Goal: Entertainment & Leisure: Browse casually

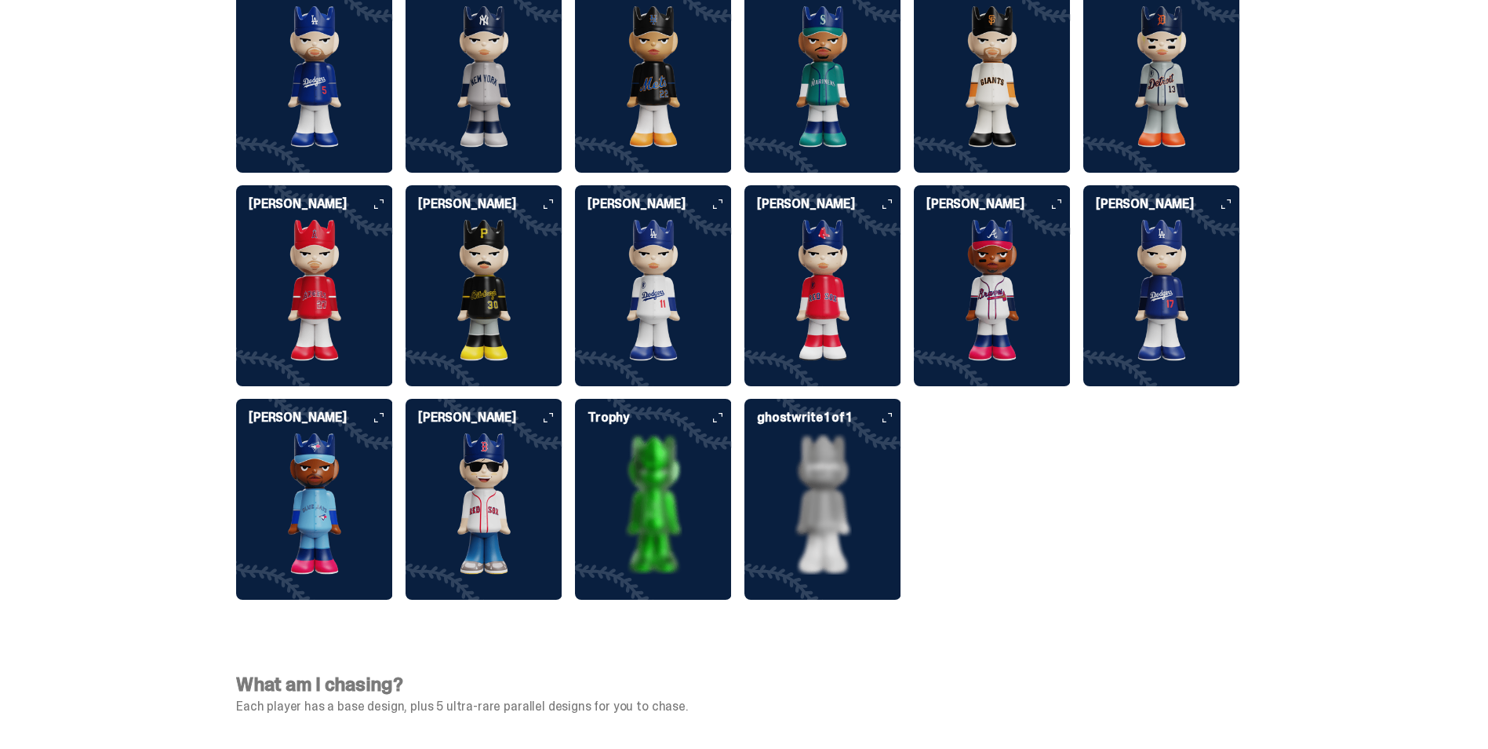
scroll to position [4316, 0]
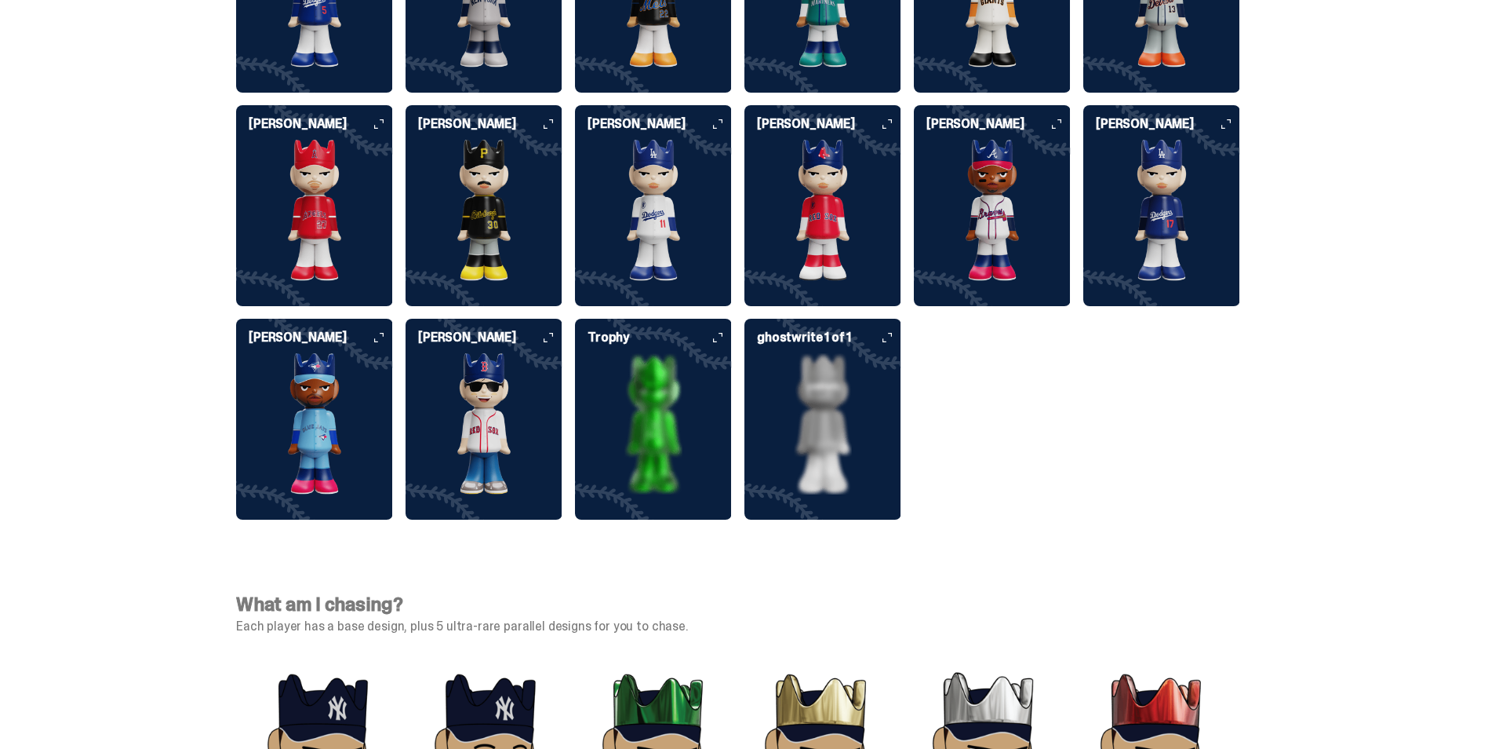
click at [630, 399] on img at bounding box center [653, 423] width 157 height 141
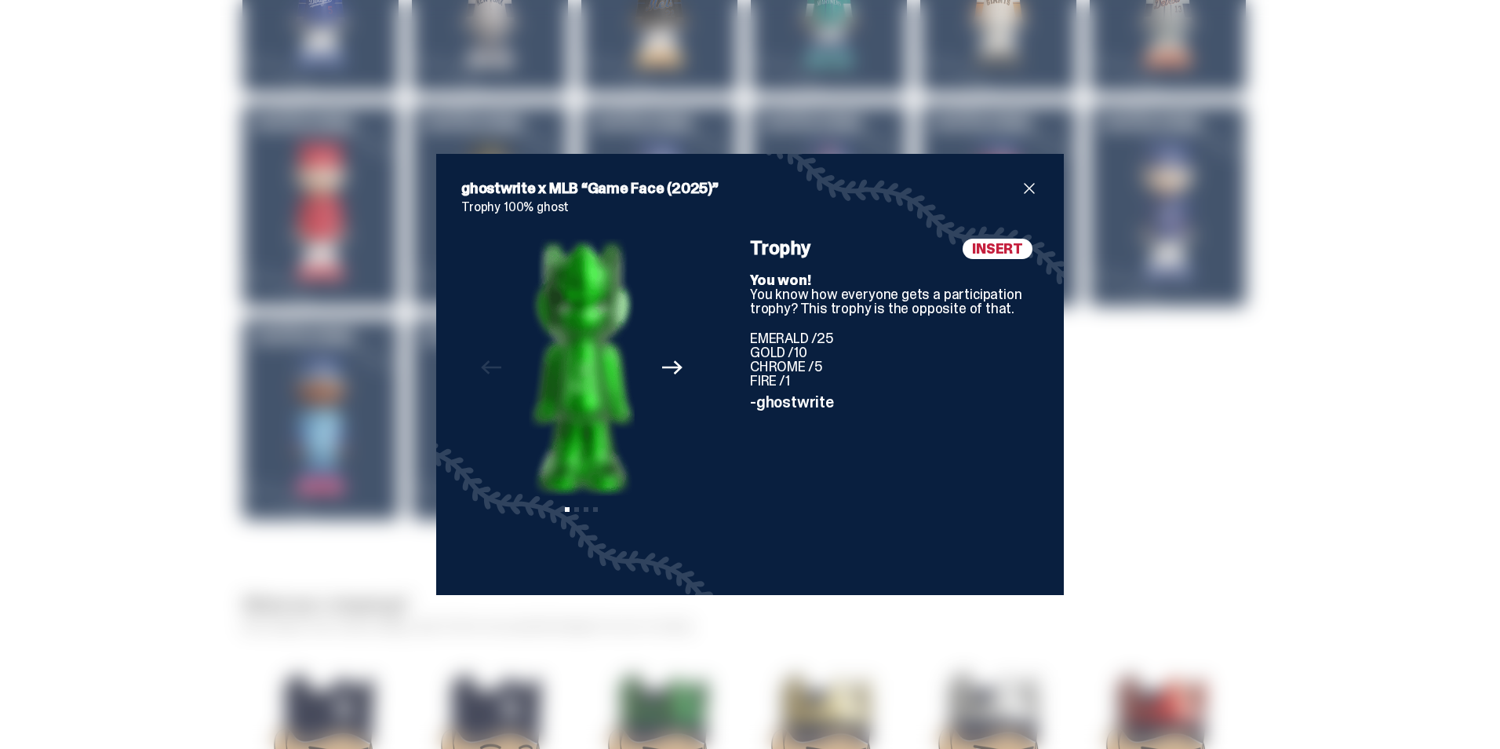
click at [1020, 183] on span "close" at bounding box center [1029, 188] width 19 height 19
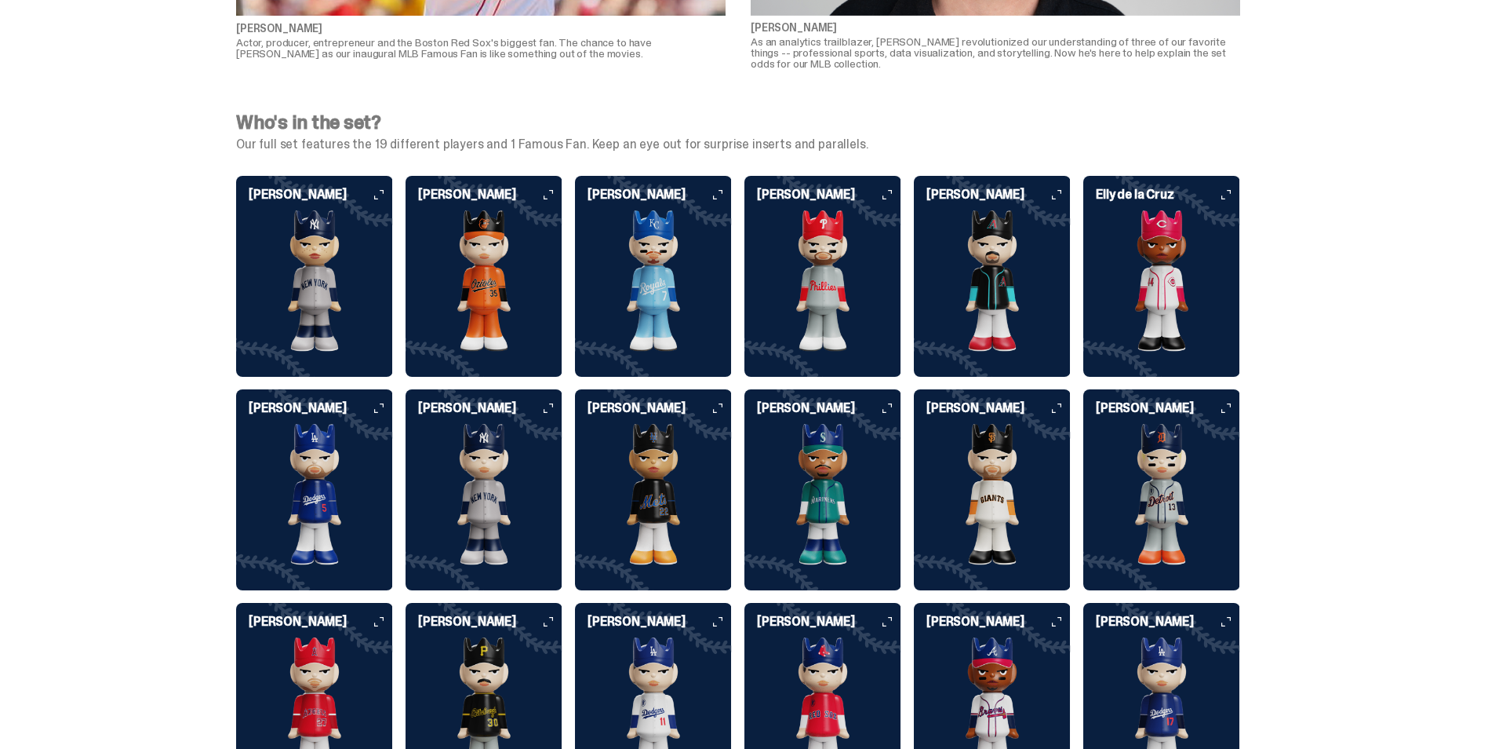
scroll to position [3766, 0]
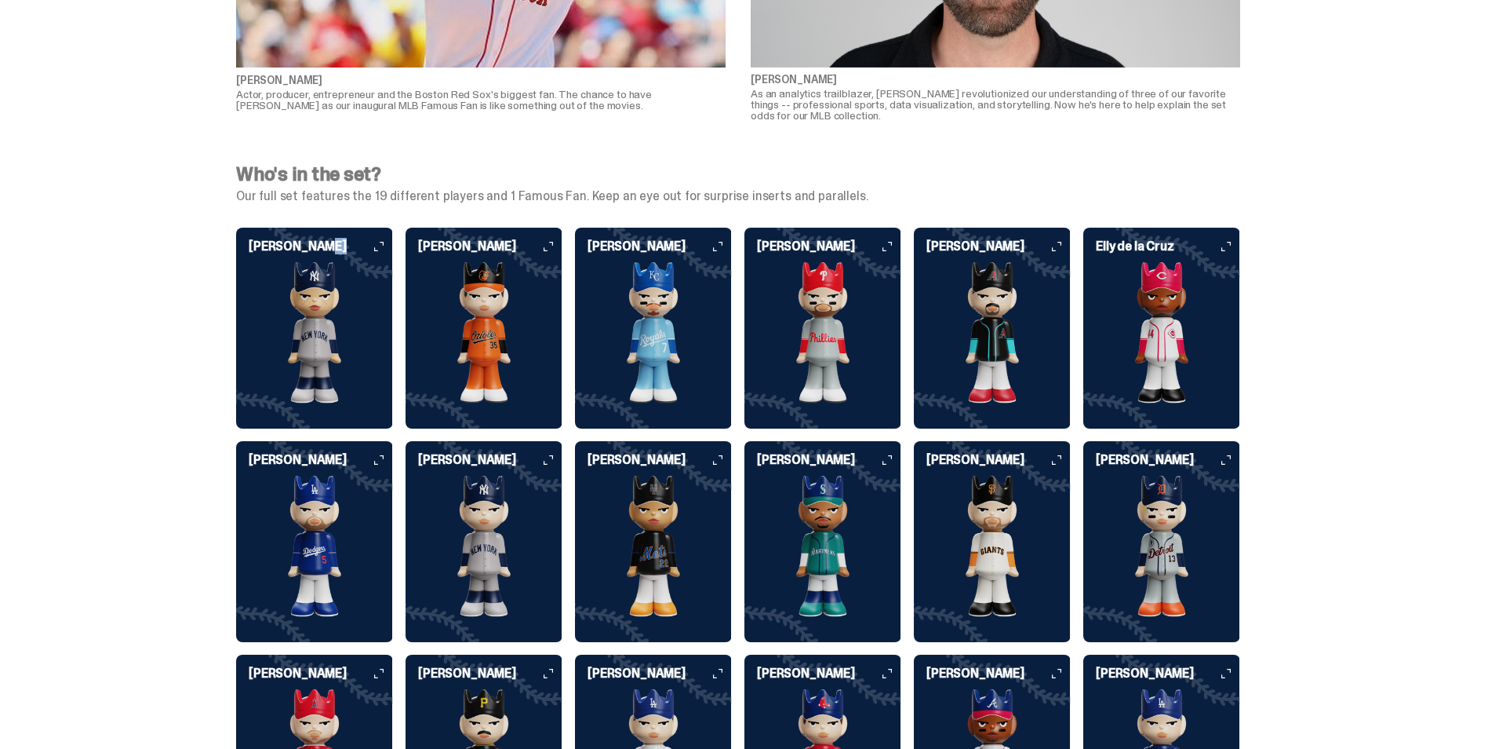
click at [378, 240] on div "[PERSON_NAME]" at bounding box center [314, 321] width 157 height 163
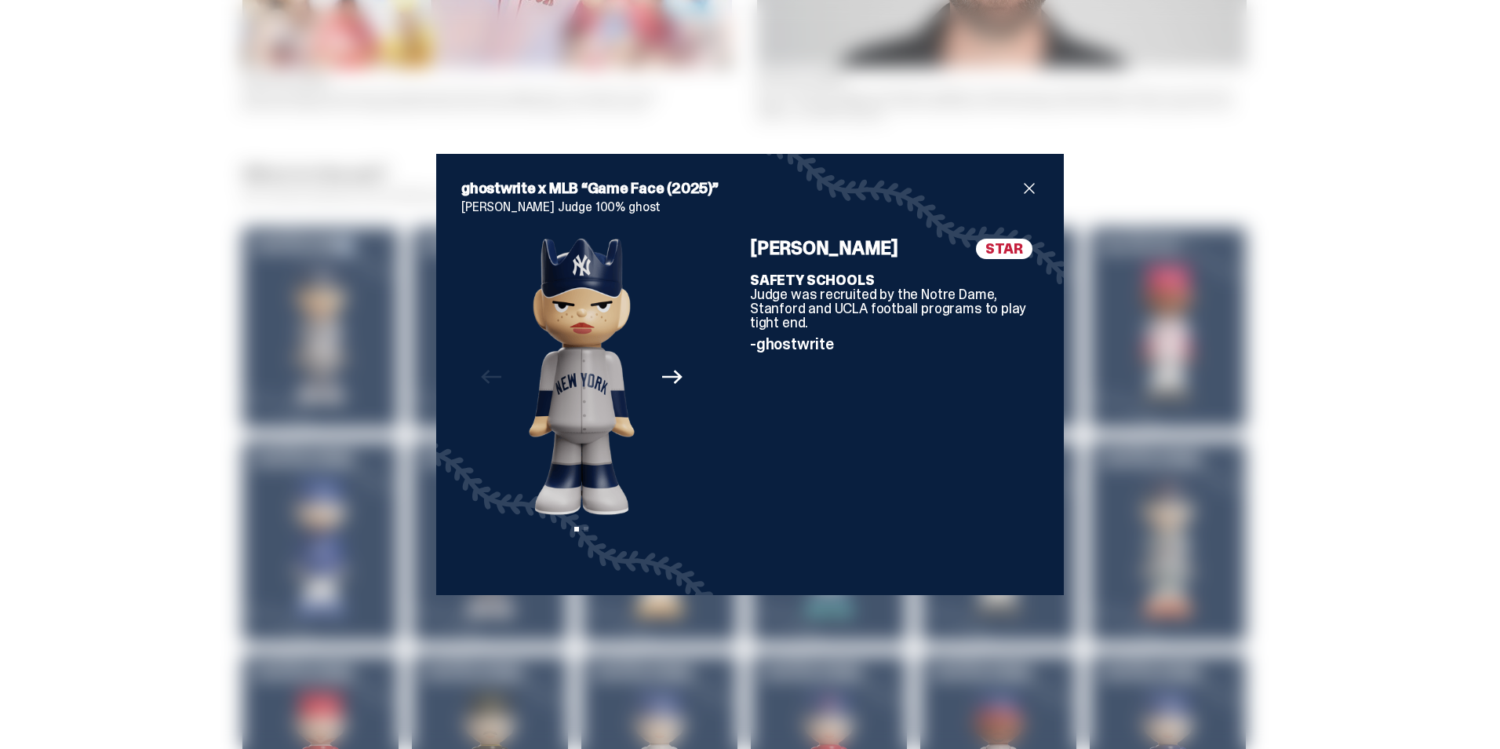
click at [665, 374] on icon "Next" at bounding box center [672, 376] width 20 height 20
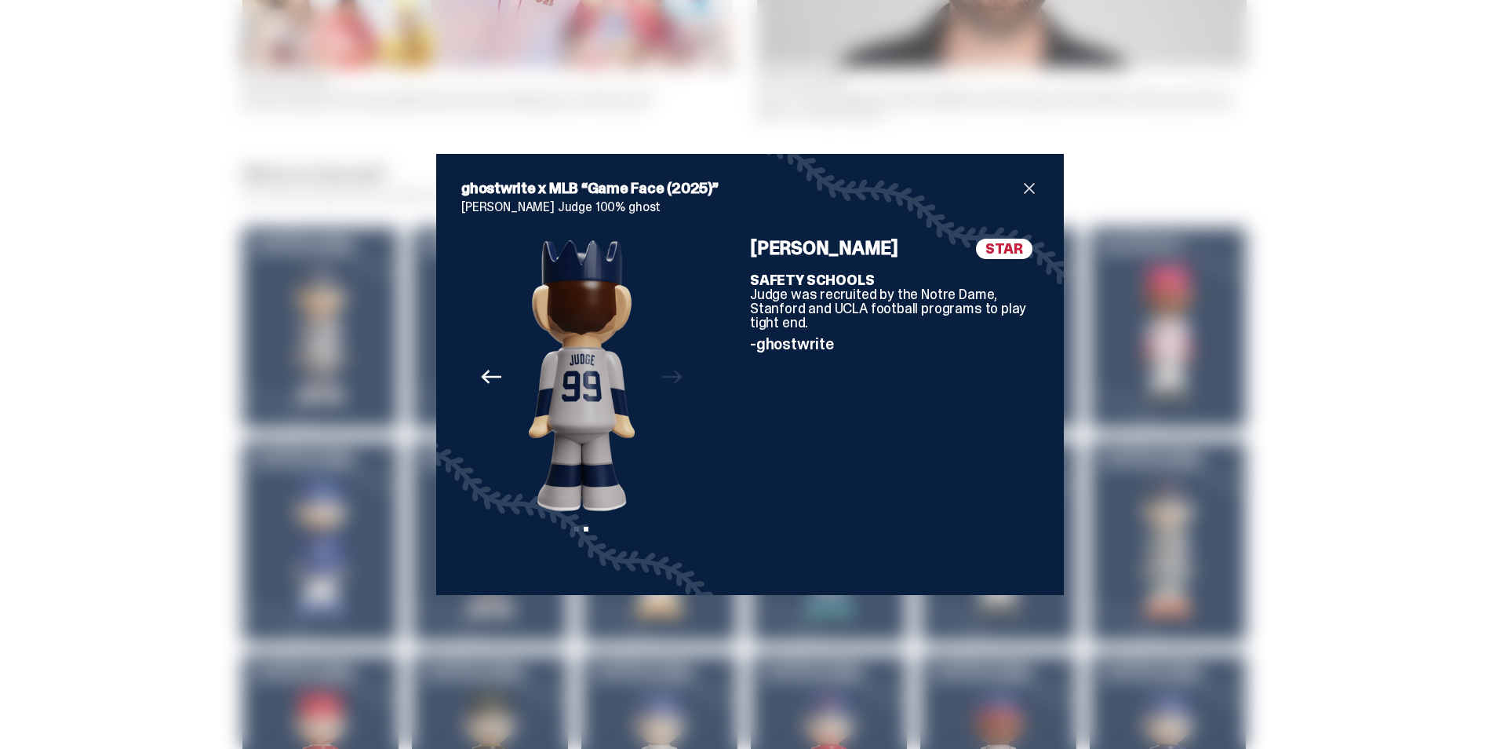
click at [665, 374] on div "Previous Next View slide 1 View slide 2" at bounding box center [581, 404] width 241 height 331
click at [1029, 184] on span "close" at bounding box center [1029, 188] width 19 height 19
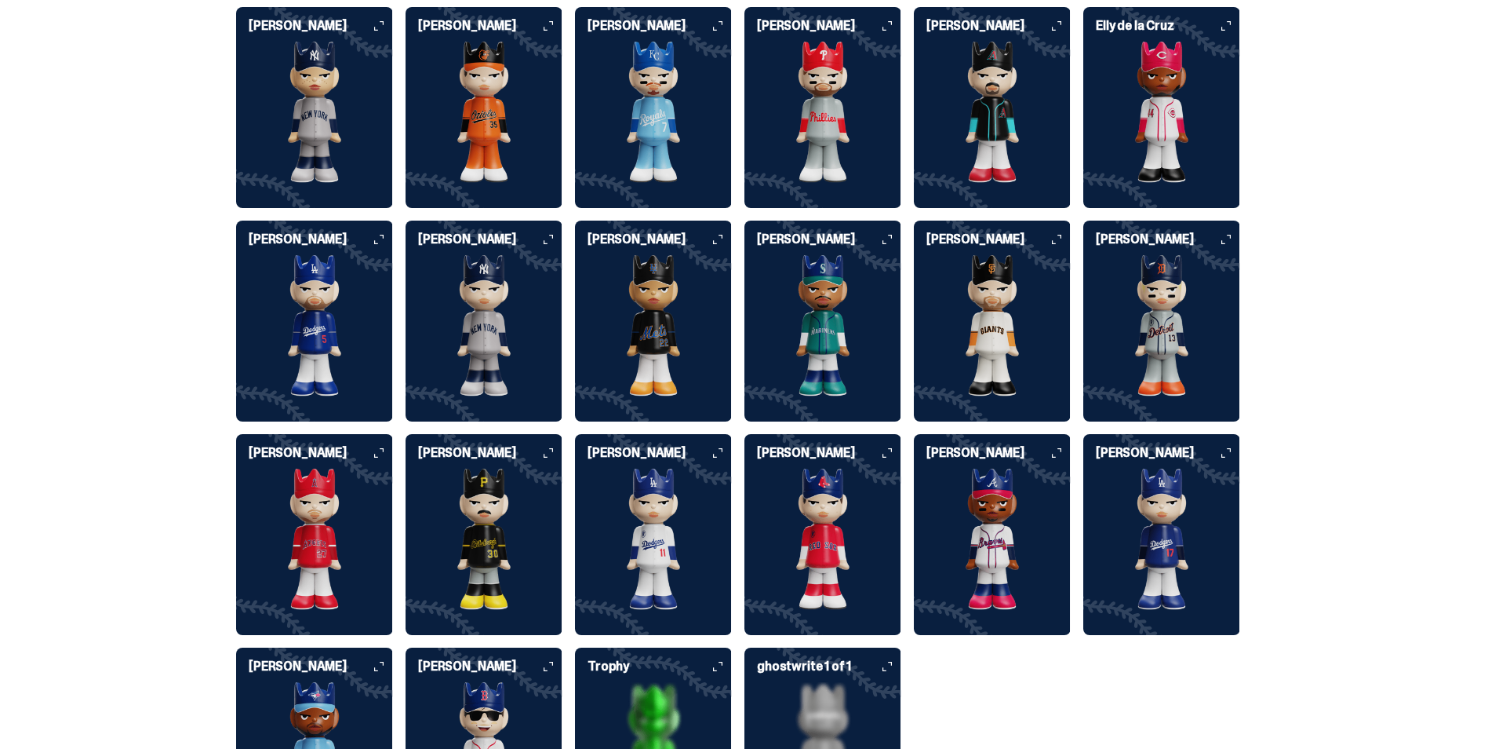
scroll to position [4002, 0]
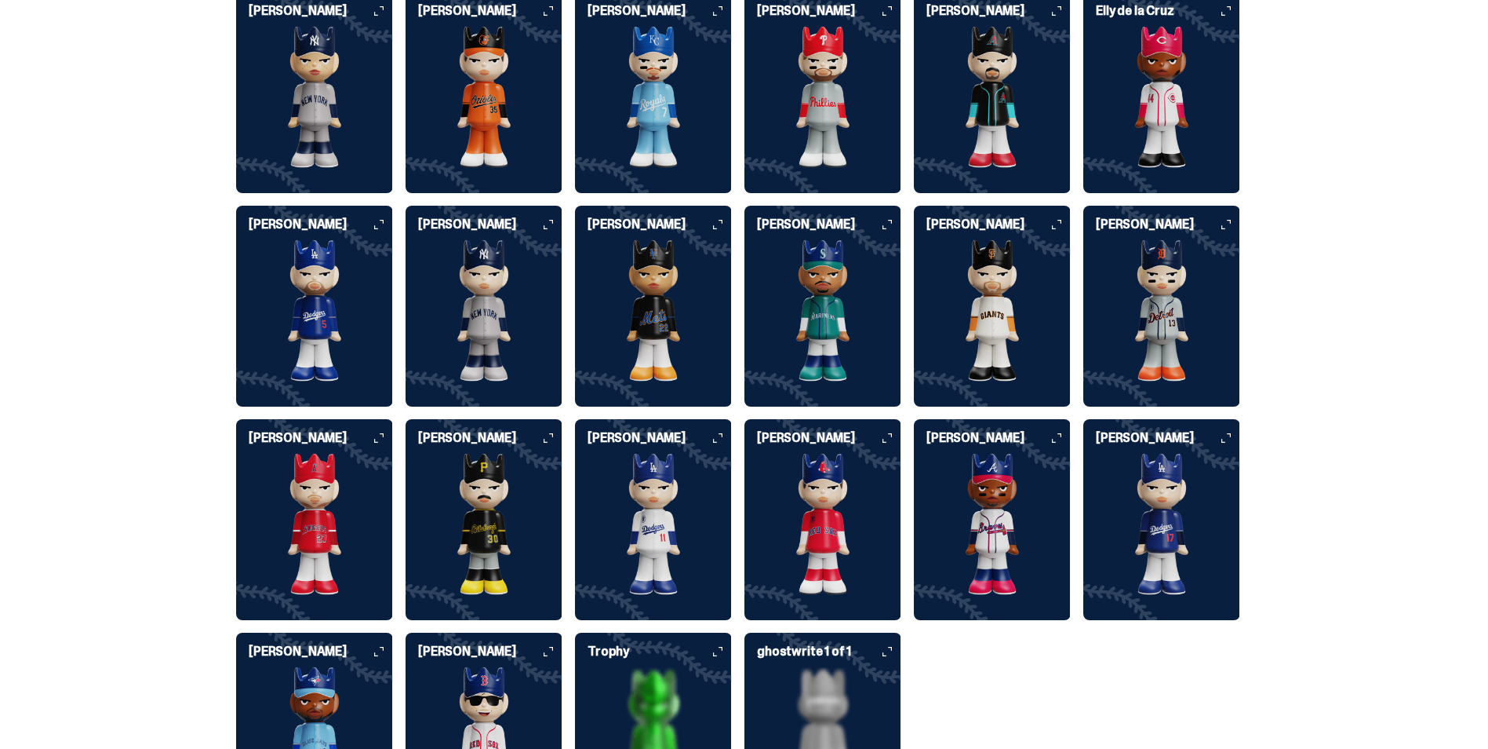
click at [680, 541] on img at bounding box center [653, 524] width 157 height 141
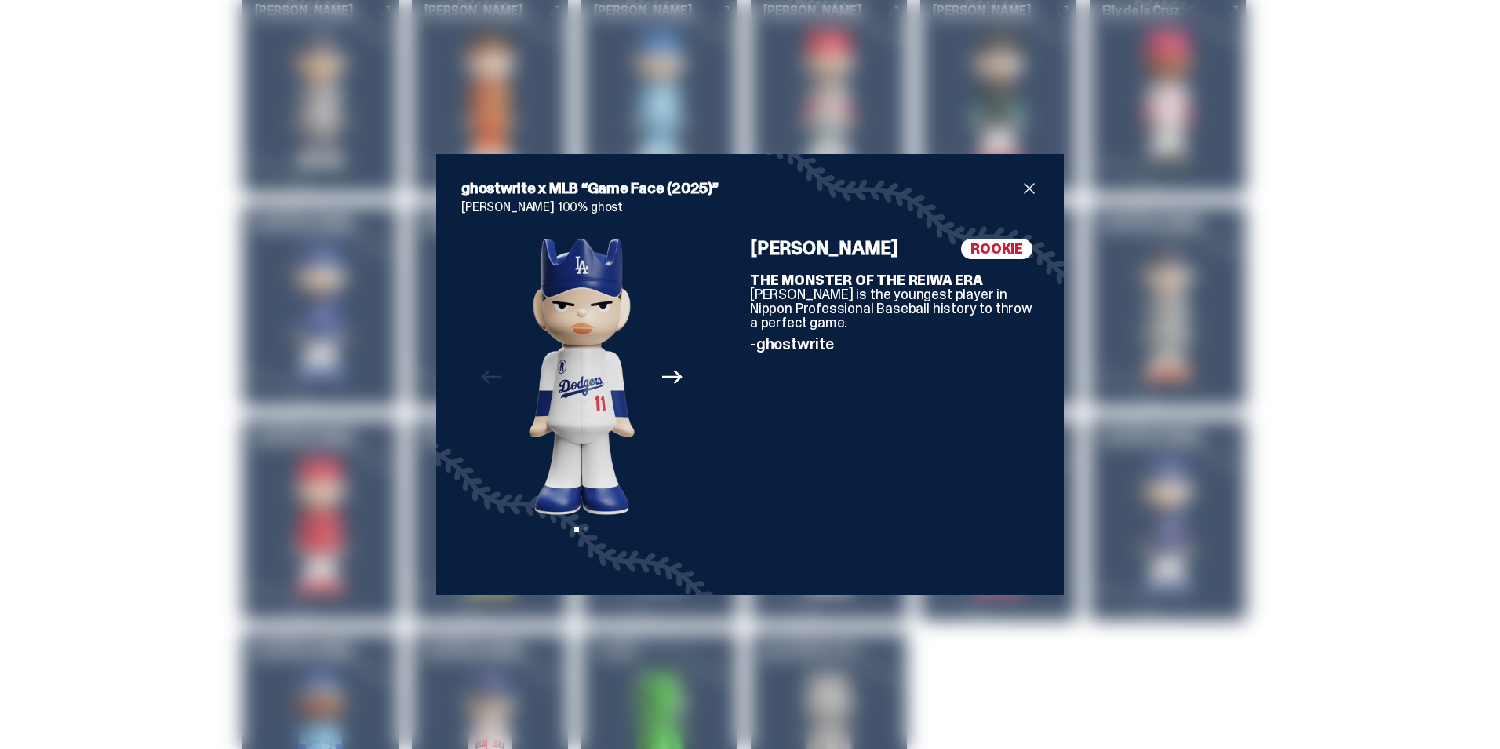
click at [669, 372] on icon "Next" at bounding box center [672, 377] width 20 height 14
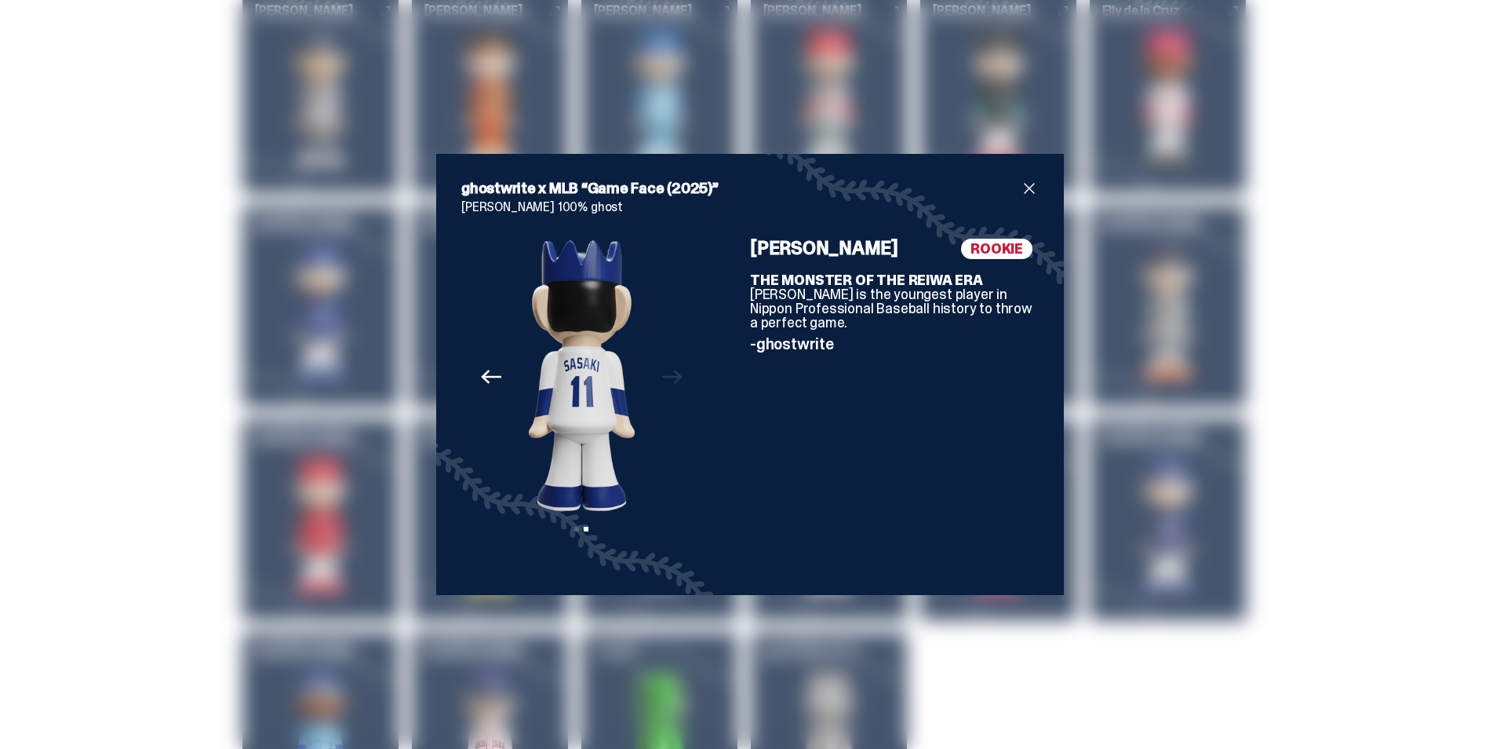
click at [669, 372] on div "Previous Next View slide 1 View slide 2" at bounding box center [581, 404] width 241 height 331
click at [1022, 181] on span "close" at bounding box center [1029, 188] width 19 height 19
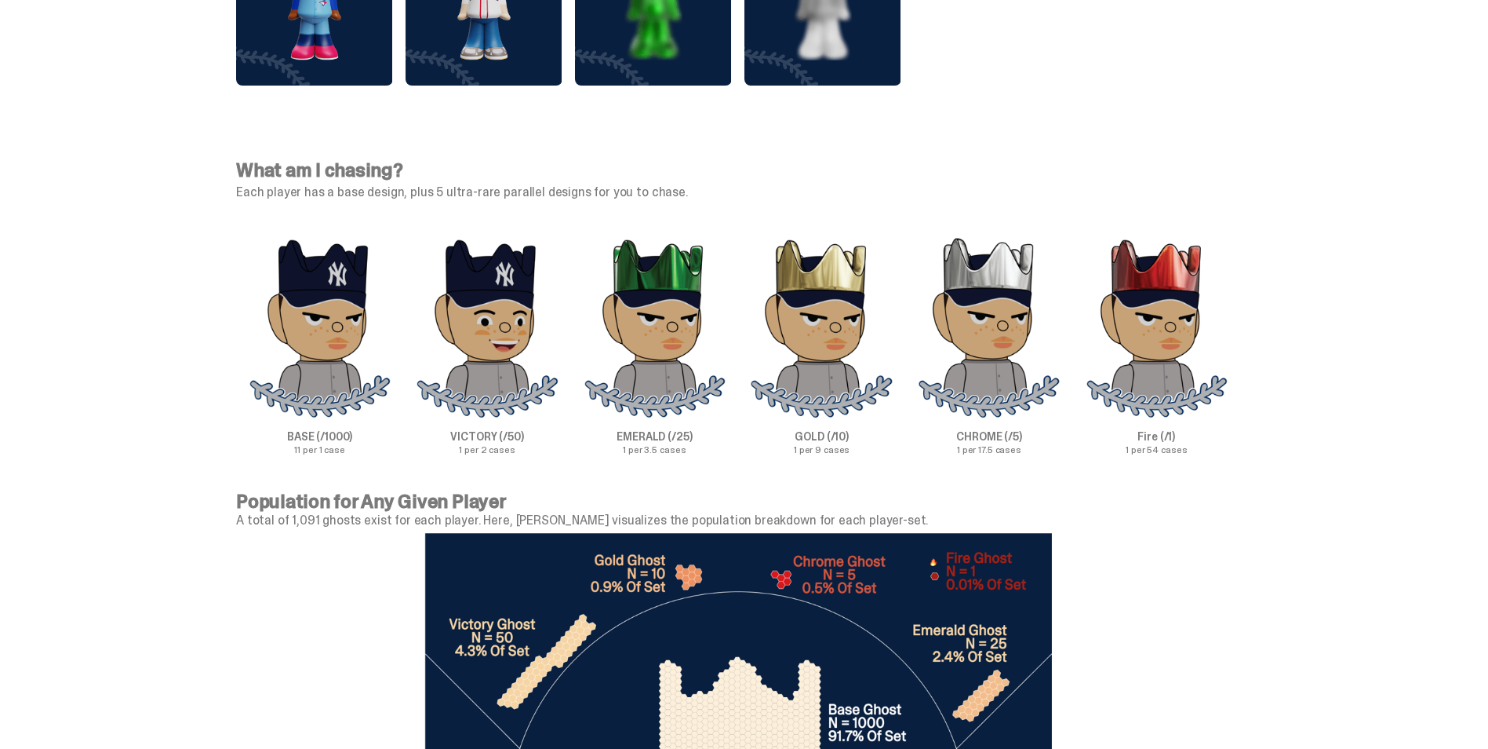
scroll to position [4786, 0]
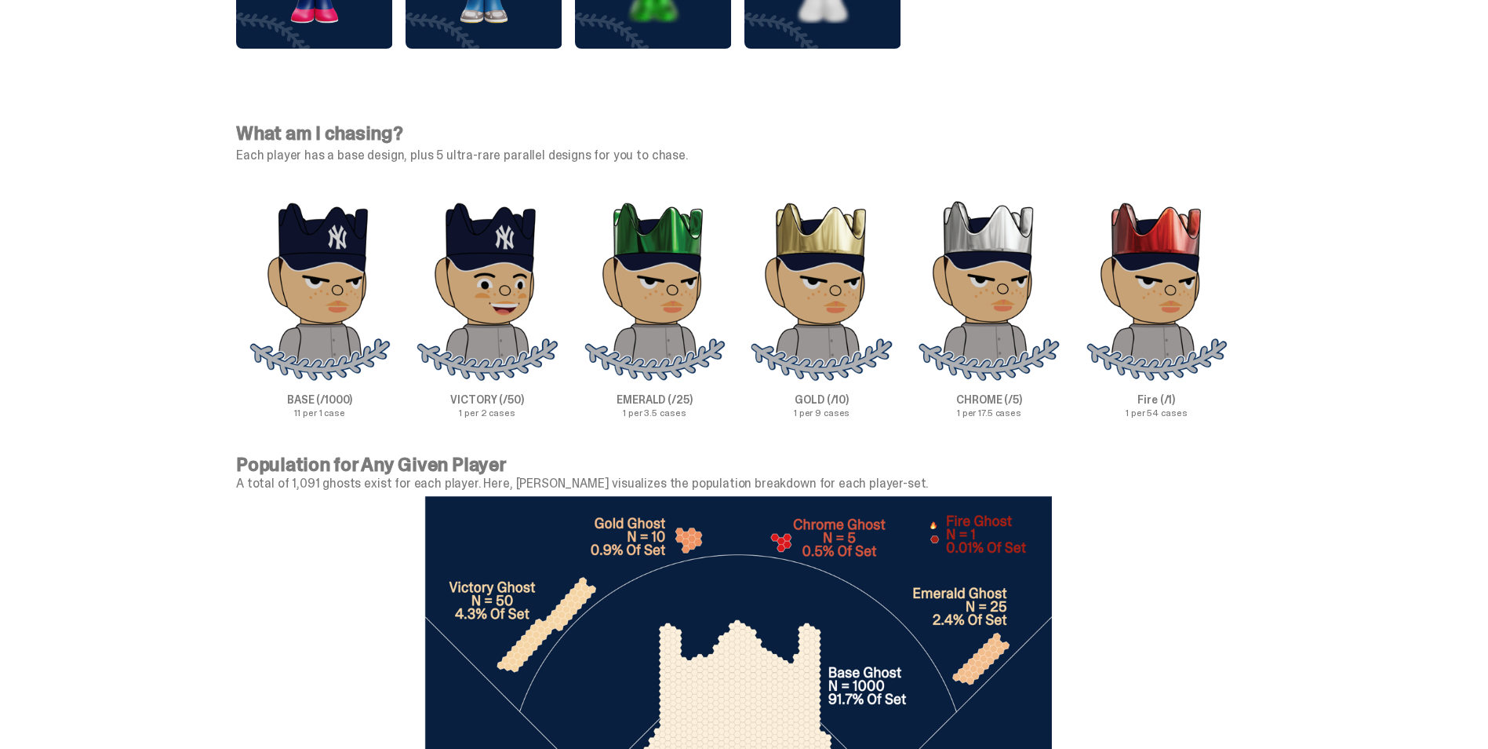
click at [1169, 286] on img at bounding box center [1157, 290] width 142 height 182
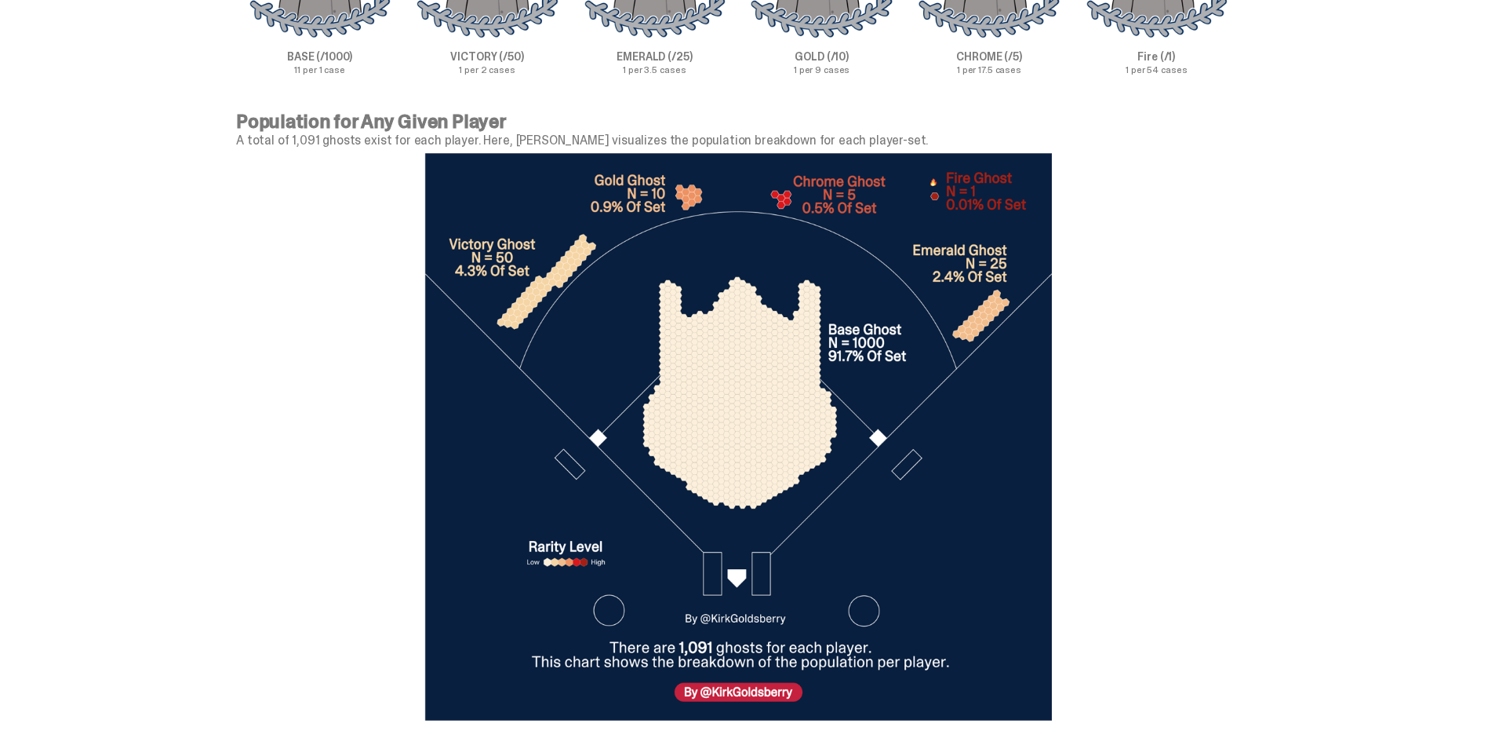
scroll to position [5179, 0]
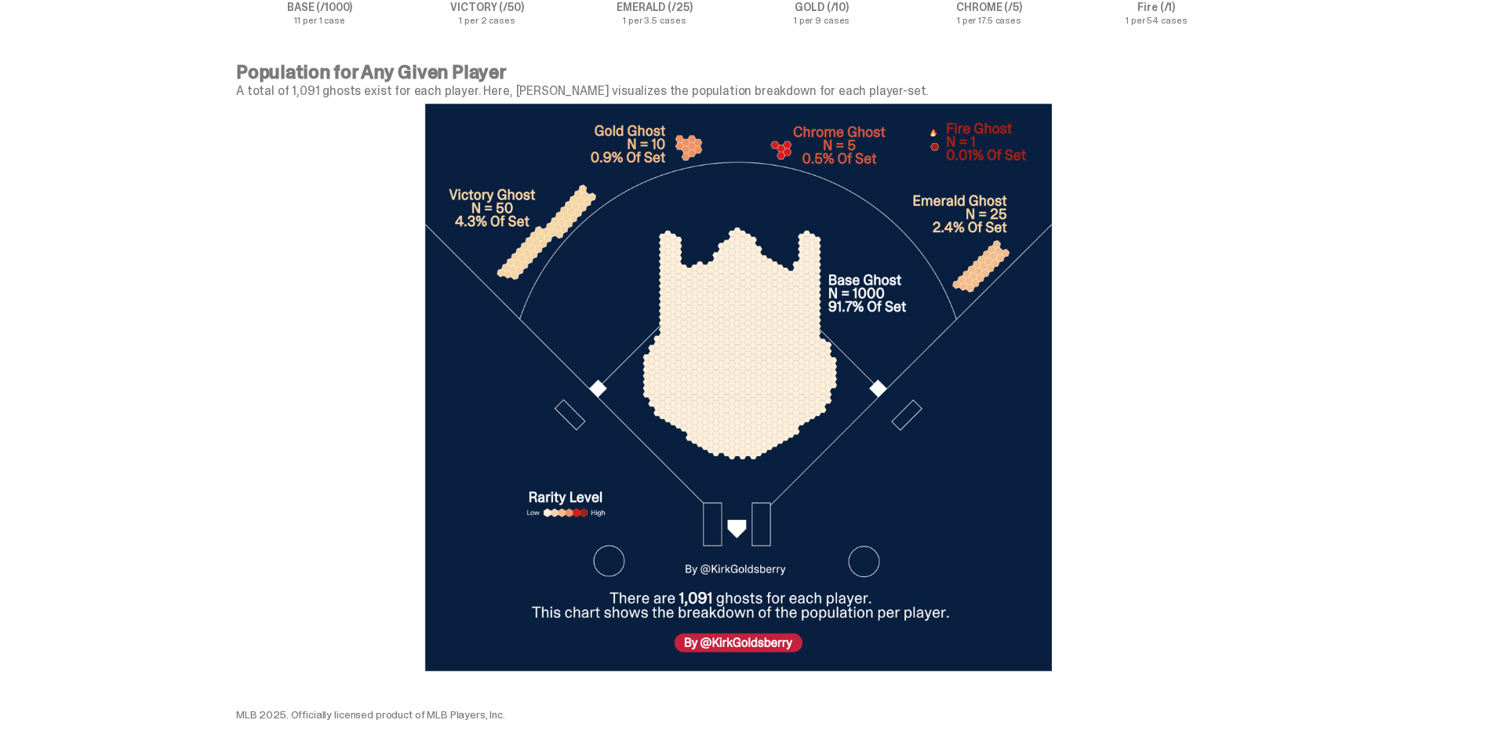
click at [782, 305] on img at bounding box center [738, 387] width 628 height 567
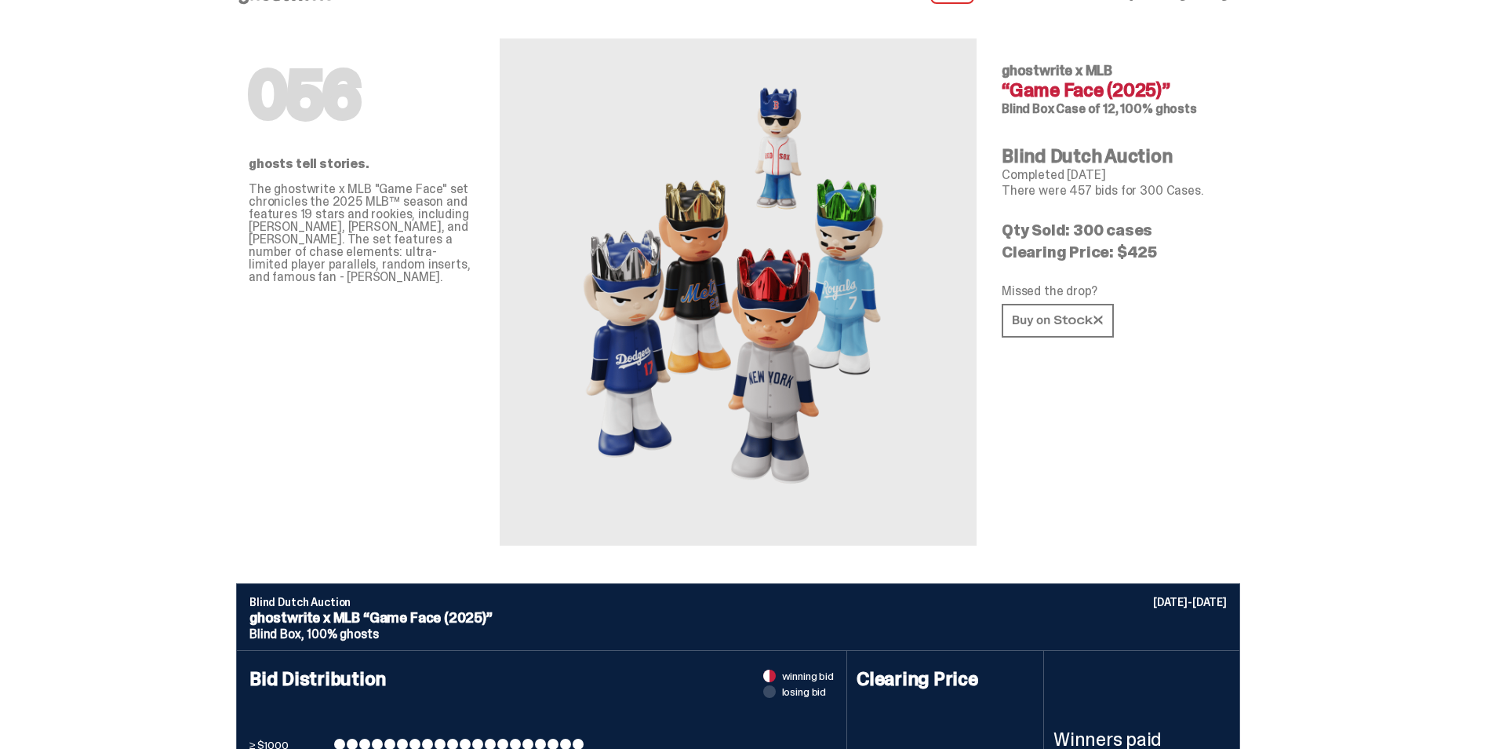
scroll to position [0, 0]
